Goal: Transaction & Acquisition: Book appointment/travel/reservation

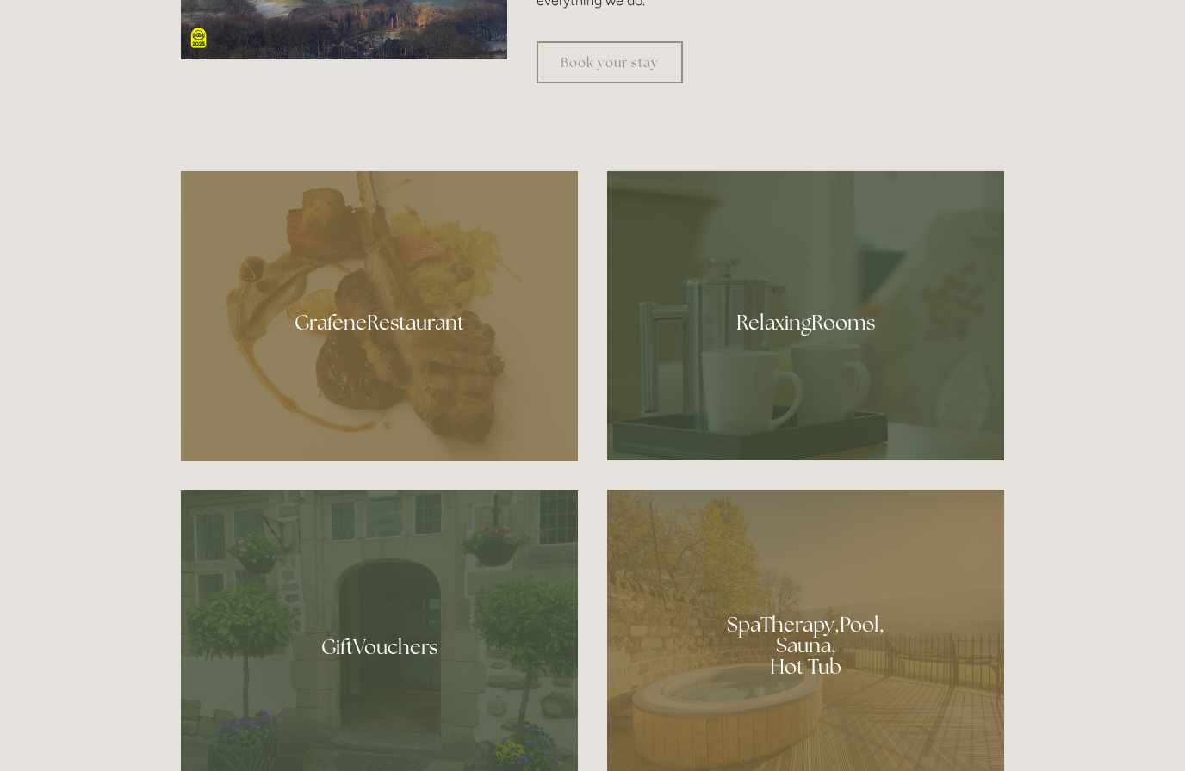
scroll to position [1011, 0]
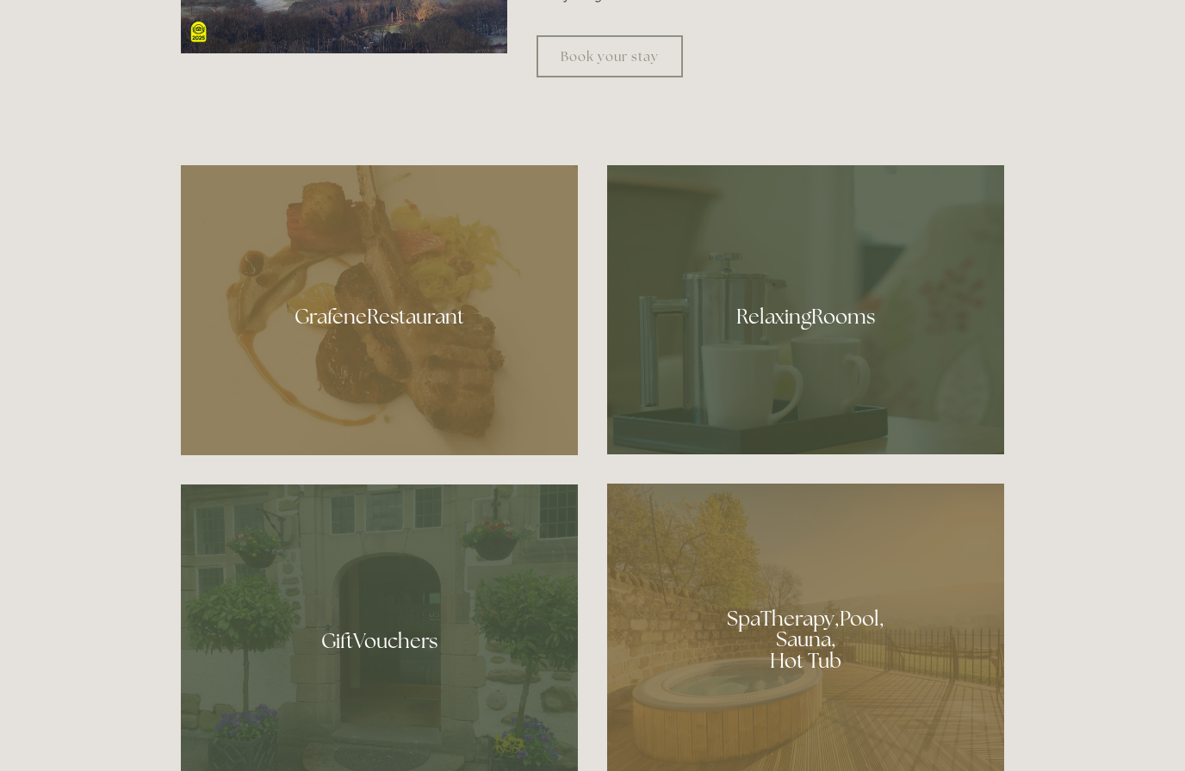
click at [893, 395] on div at bounding box center [805, 309] width 397 height 289
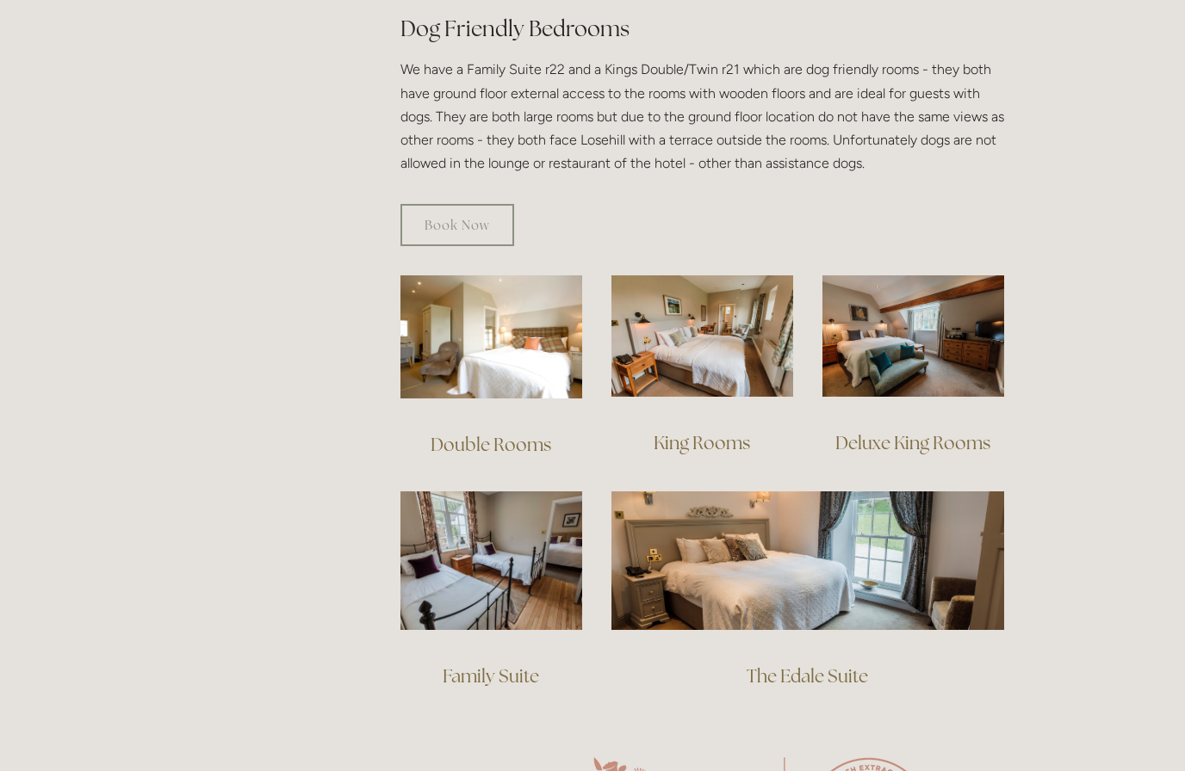
scroll to position [990, 0]
click at [510, 542] on img at bounding box center [491, 561] width 182 height 139
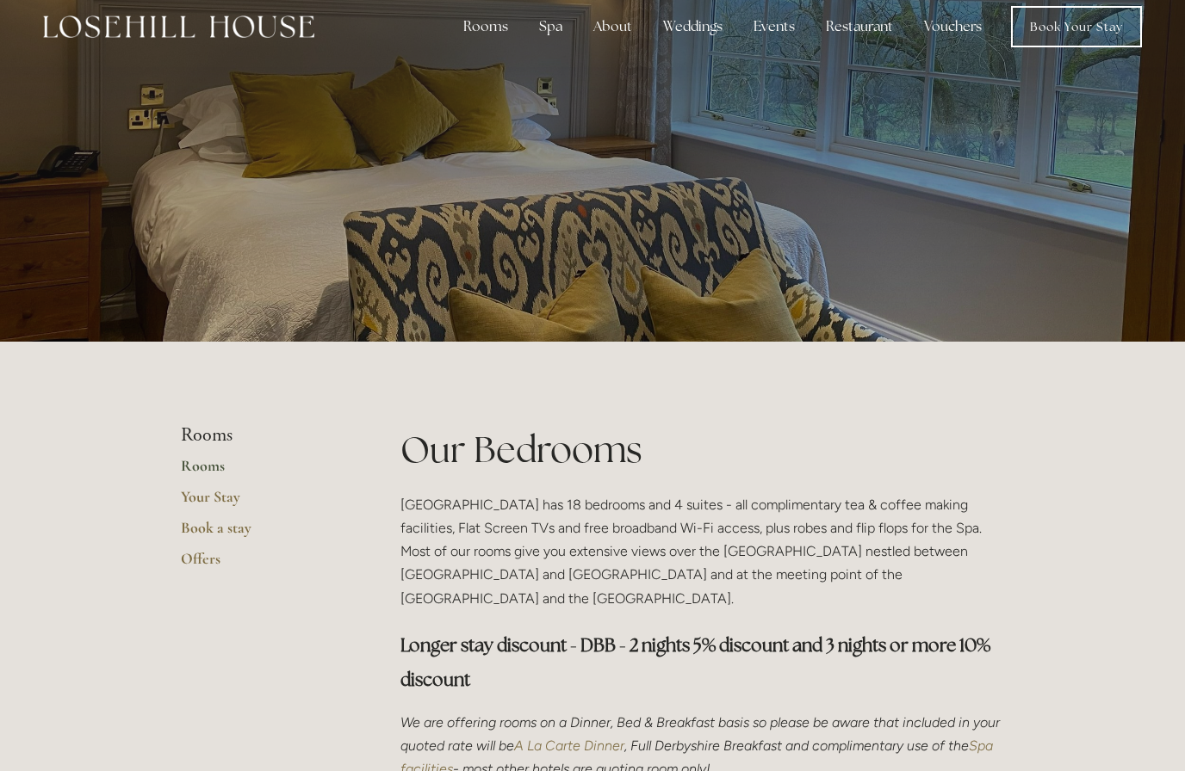
scroll to position [0, 0]
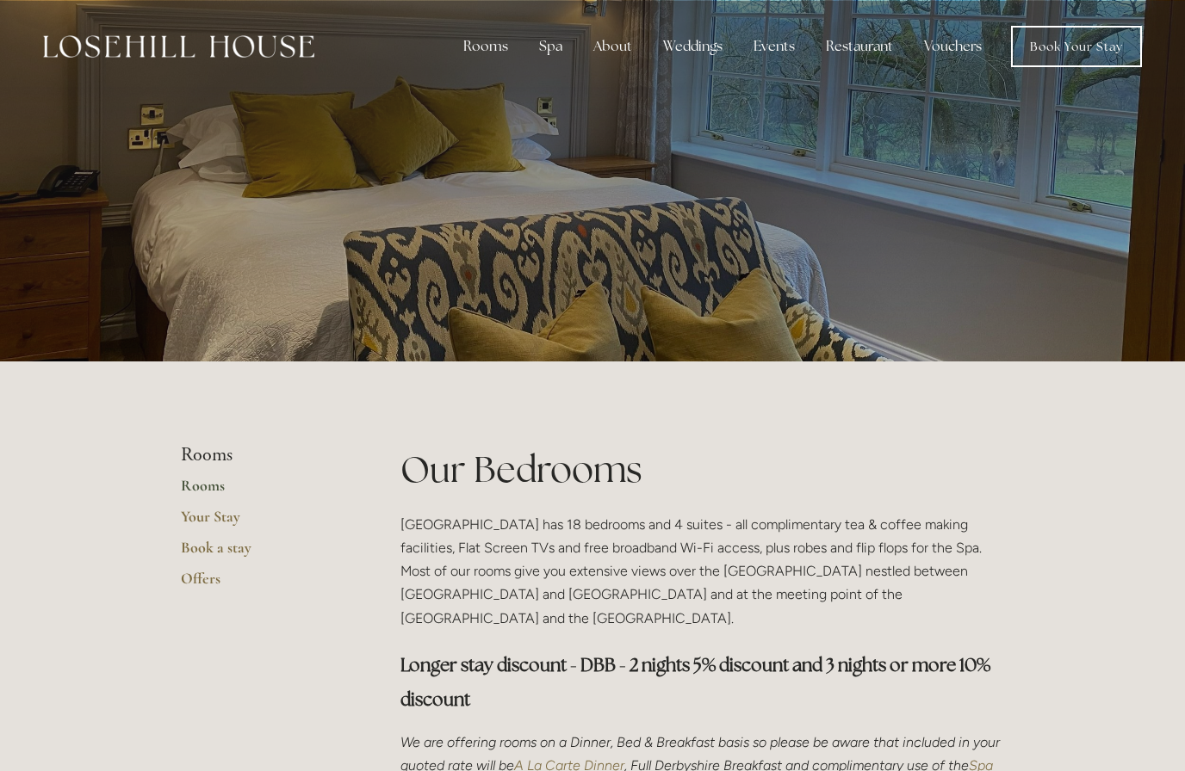
click at [1080, 46] on link "Book Your Stay" at bounding box center [1076, 46] width 131 height 41
click at [500, 44] on div "Rooms" at bounding box center [485, 46] width 72 height 34
click at [514, 146] on link "Book a stay" at bounding box center [498, 139] width 70 height 18
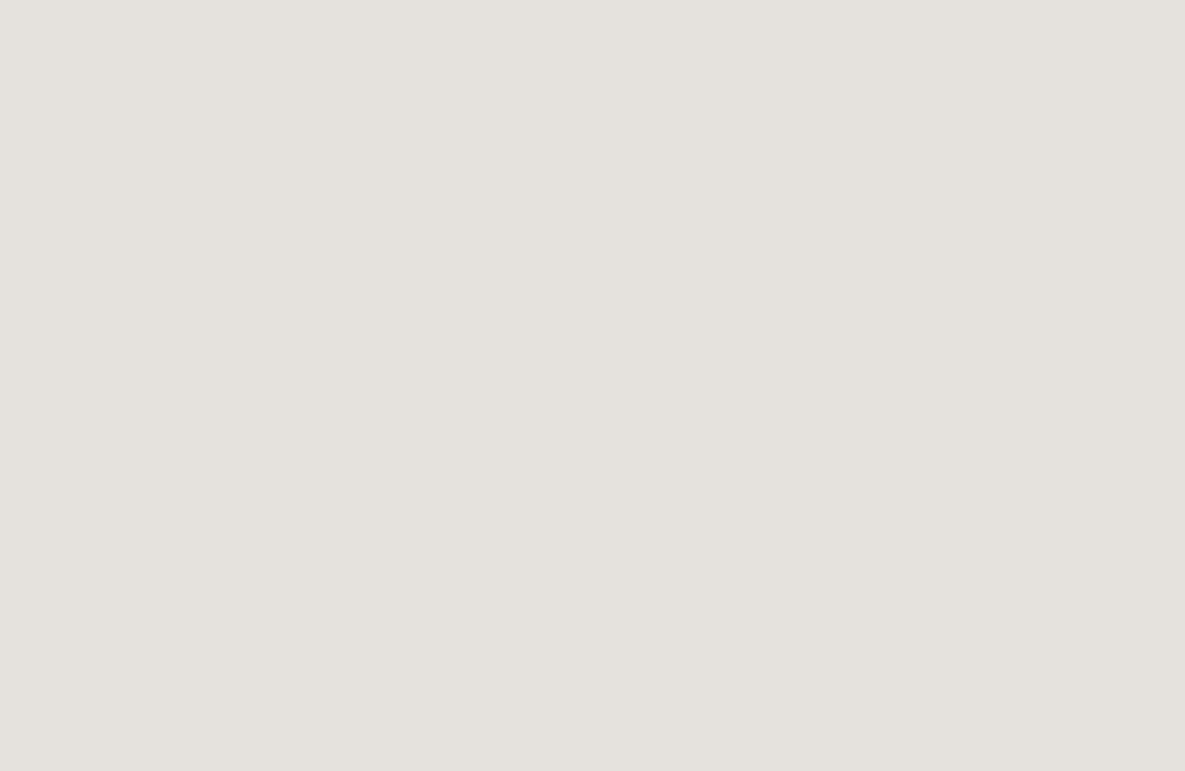
scroll to position [94, 0]
